Goal: Go to known website: Access a specific website the user already knows

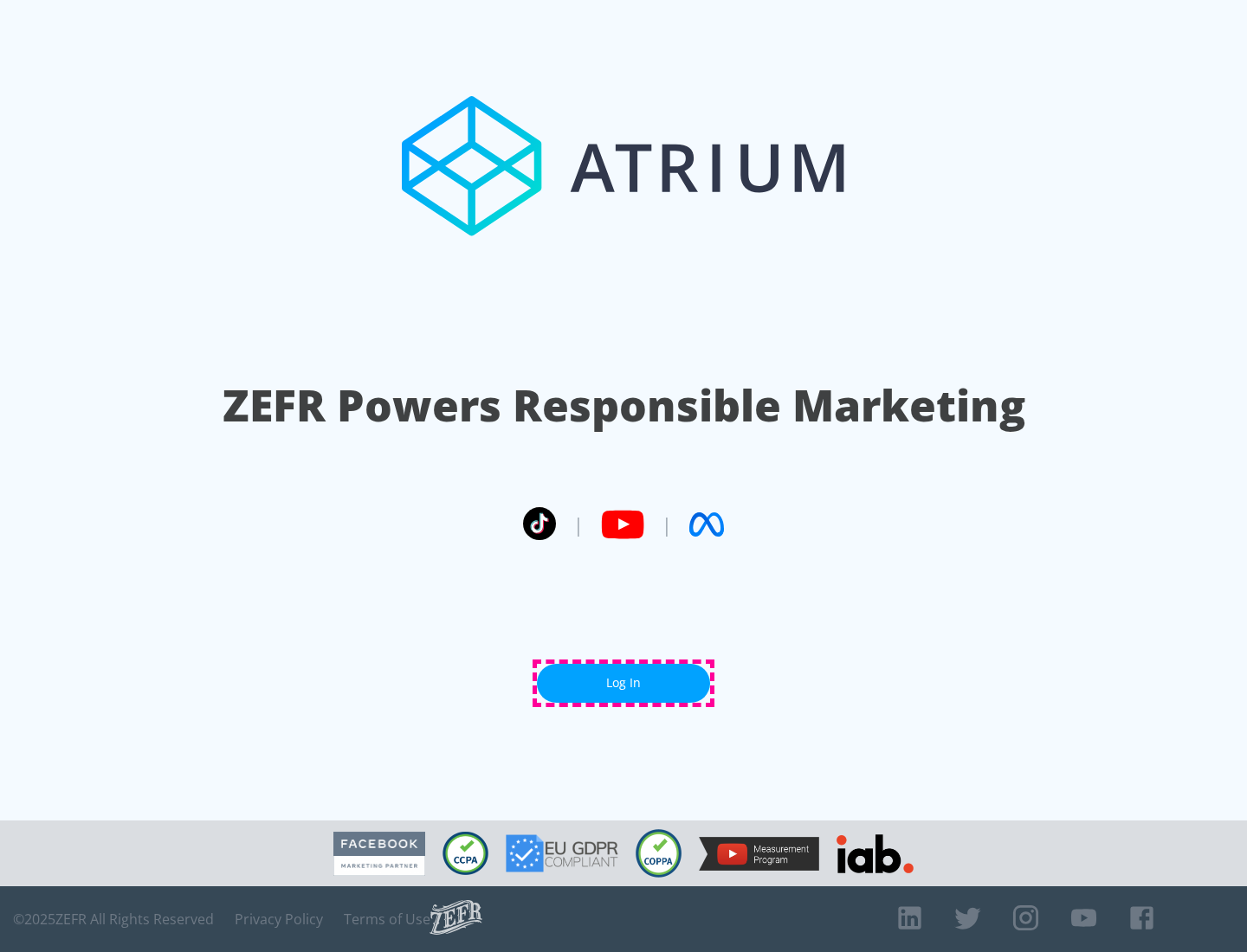
click at [624, 682] on link "Log In" at bounding box center [624, 683] width 173 height 39
